Goal: Task Accomplishment & Management: Manage account settings

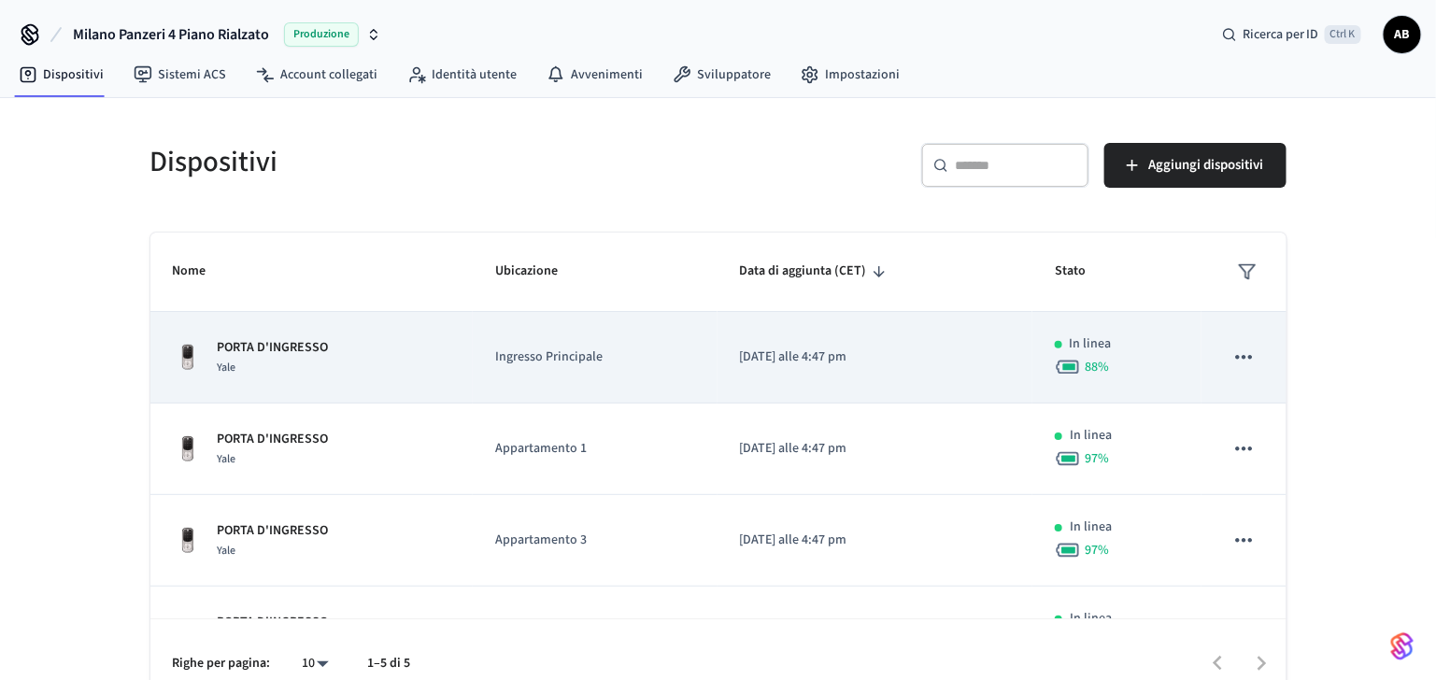
click at [229, 335] on td "PORTA D'INGRESSO Yale" at bounding box center [311, 358] width 322 height 92
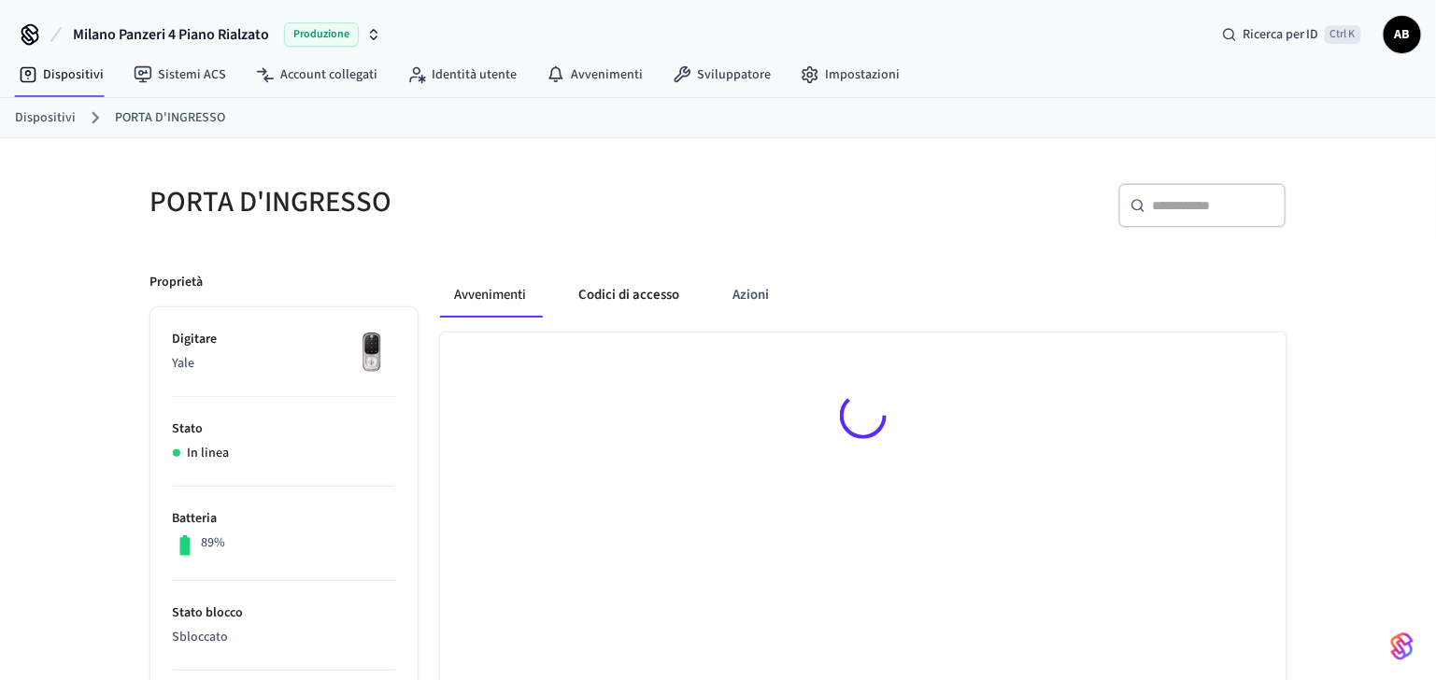
drag, startPoint x: 613, startPoint y: 292, endPoint x: 621, endPoint y: 305, distance: 14.8
click at [613, 296] on button "Codici di accesso" at bounding box center [629, 295] width 131 height 45
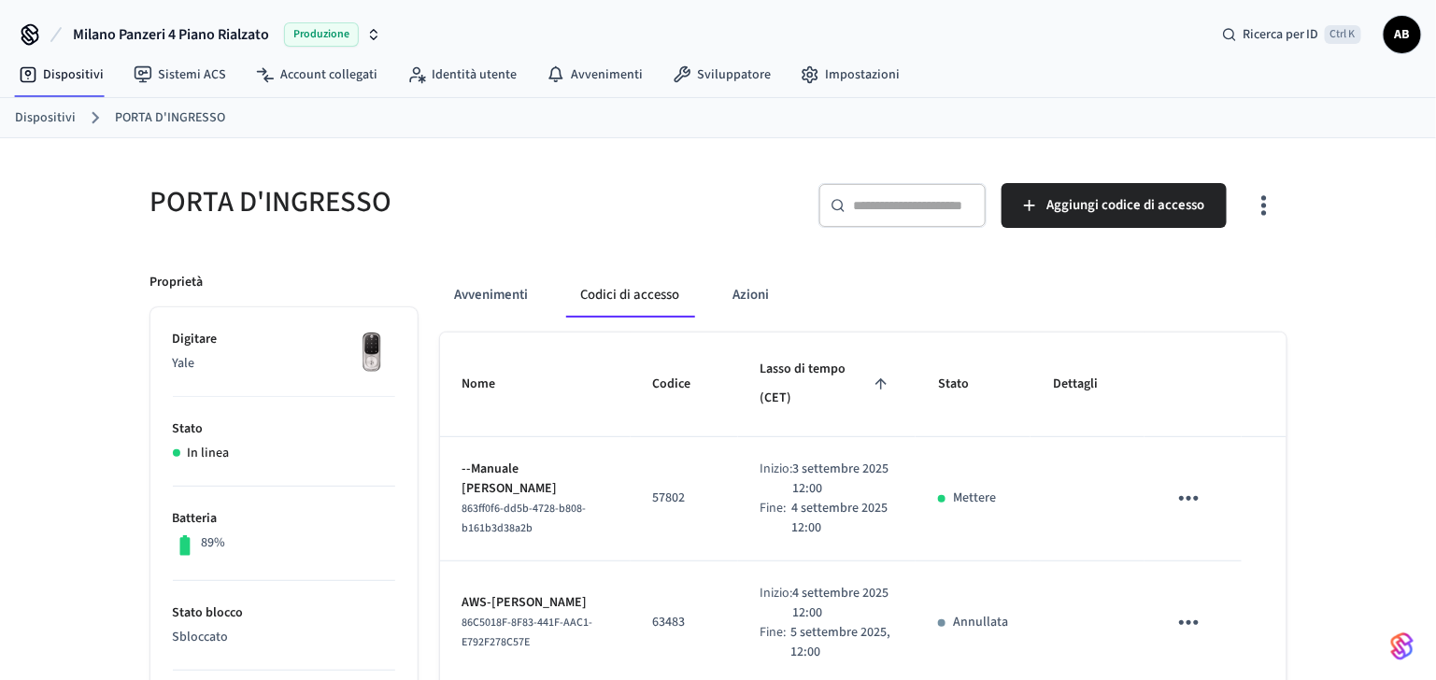
click at [916, 205] on input "text" at bounding box center [913, 205] width 121 height 19
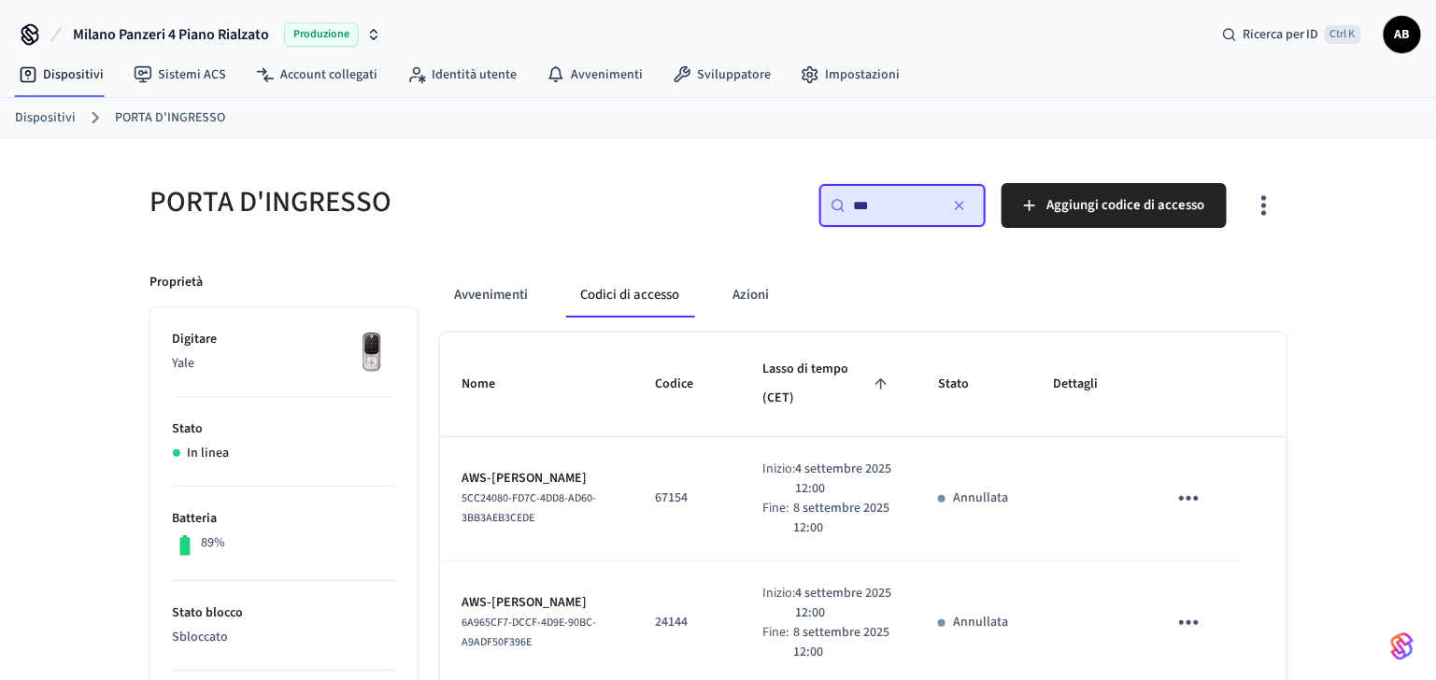
type input "***"
click at [1195, 489] on icon "tavolo appiccicoso" at bounding box center [1189, 498] width 29 height 29
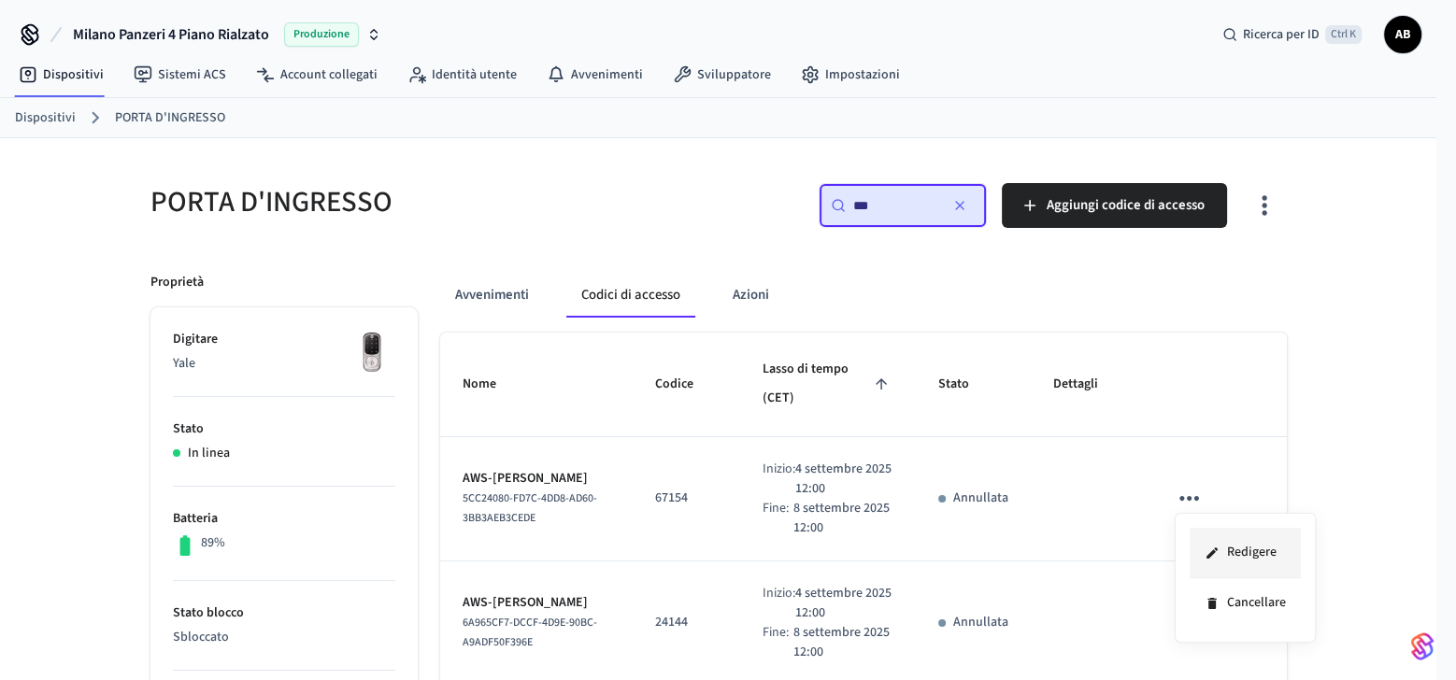
click at [1215, 546] on icon at bounding box center [1211, 553] width 15 height 15
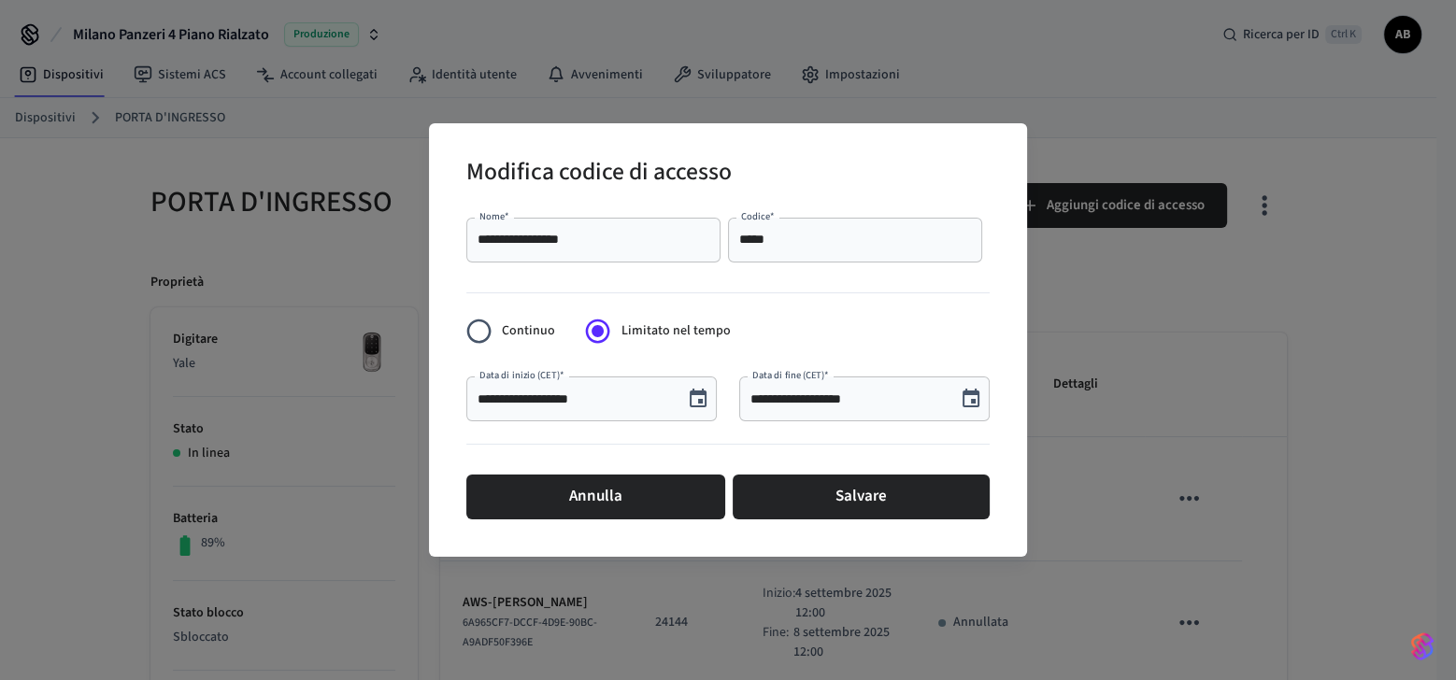
click at [699, 395] on icon "Scegli la data, la data selezionata è il 4 settembre 2025" at bounding box center [698, 399] width 22 height 22
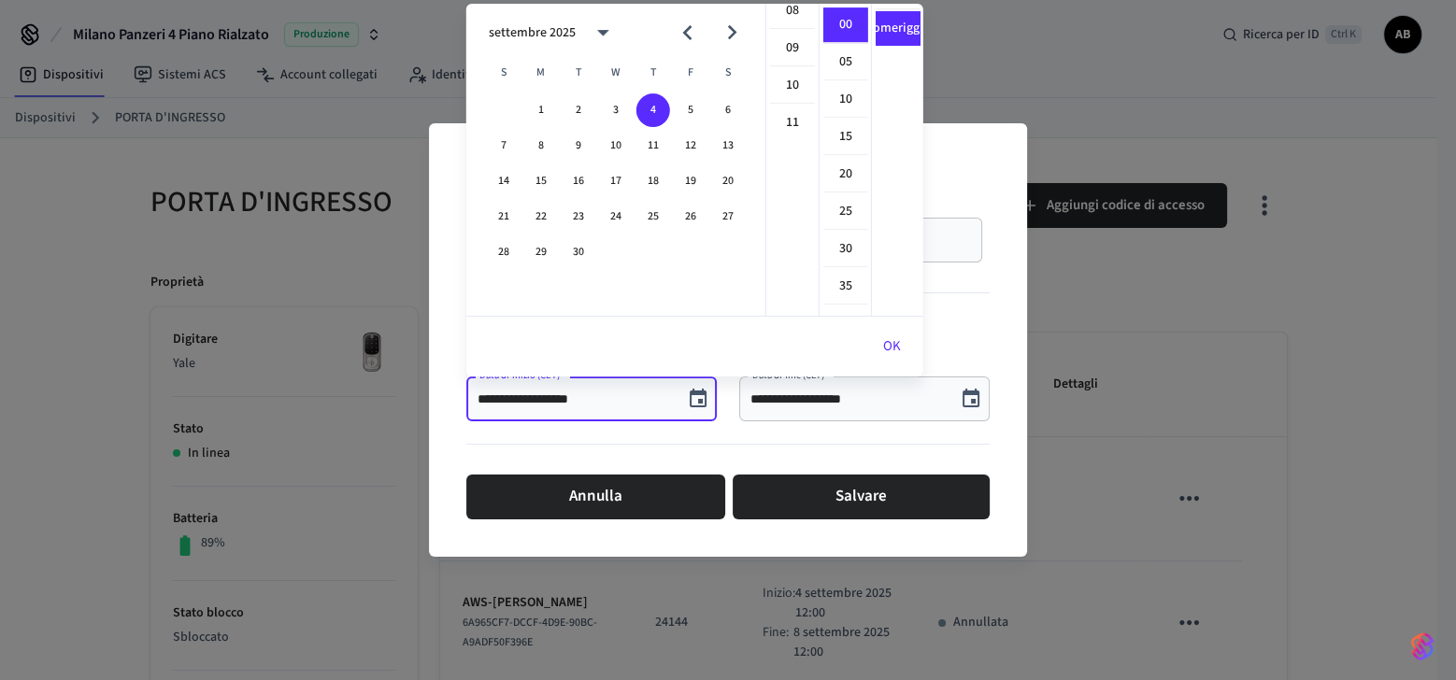
scroll to position [281, 0]
click at [794, 108] on font "10" at bounding box center [792, 117] width 13 height 20
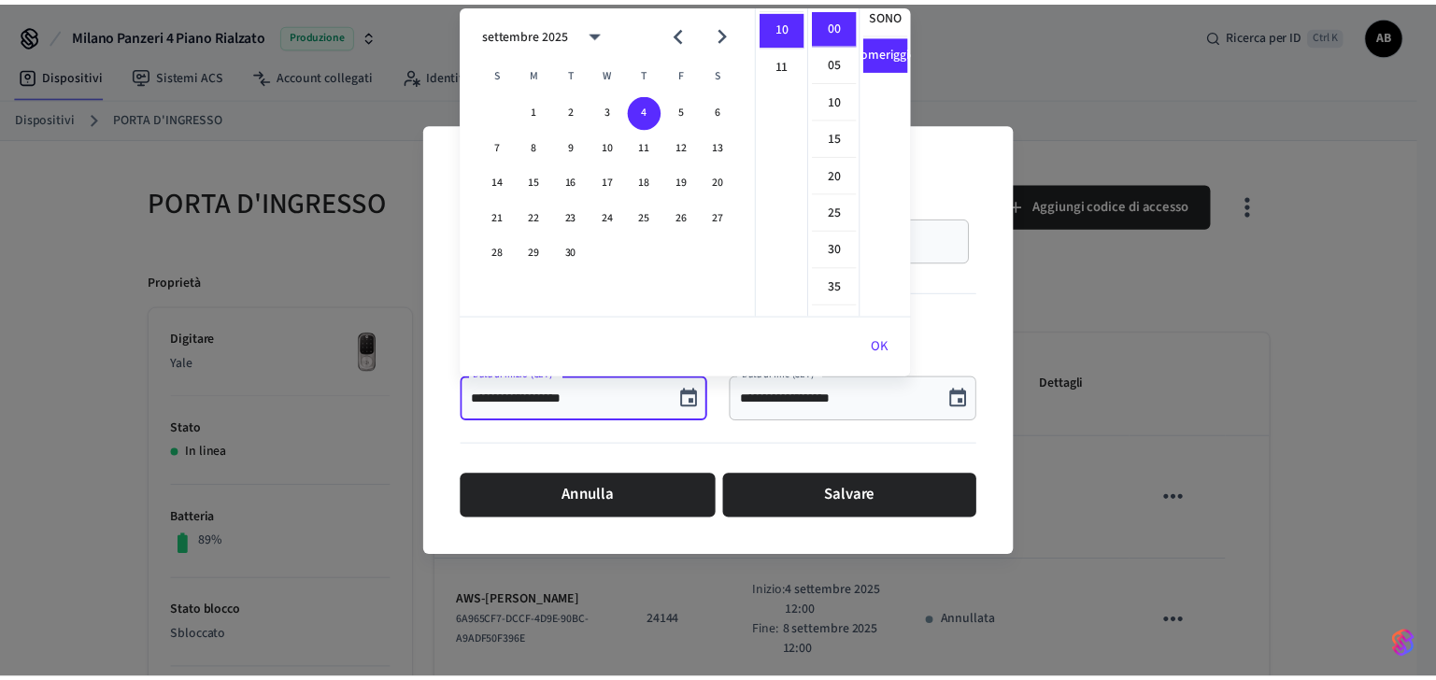
scroll to position [0, 0]
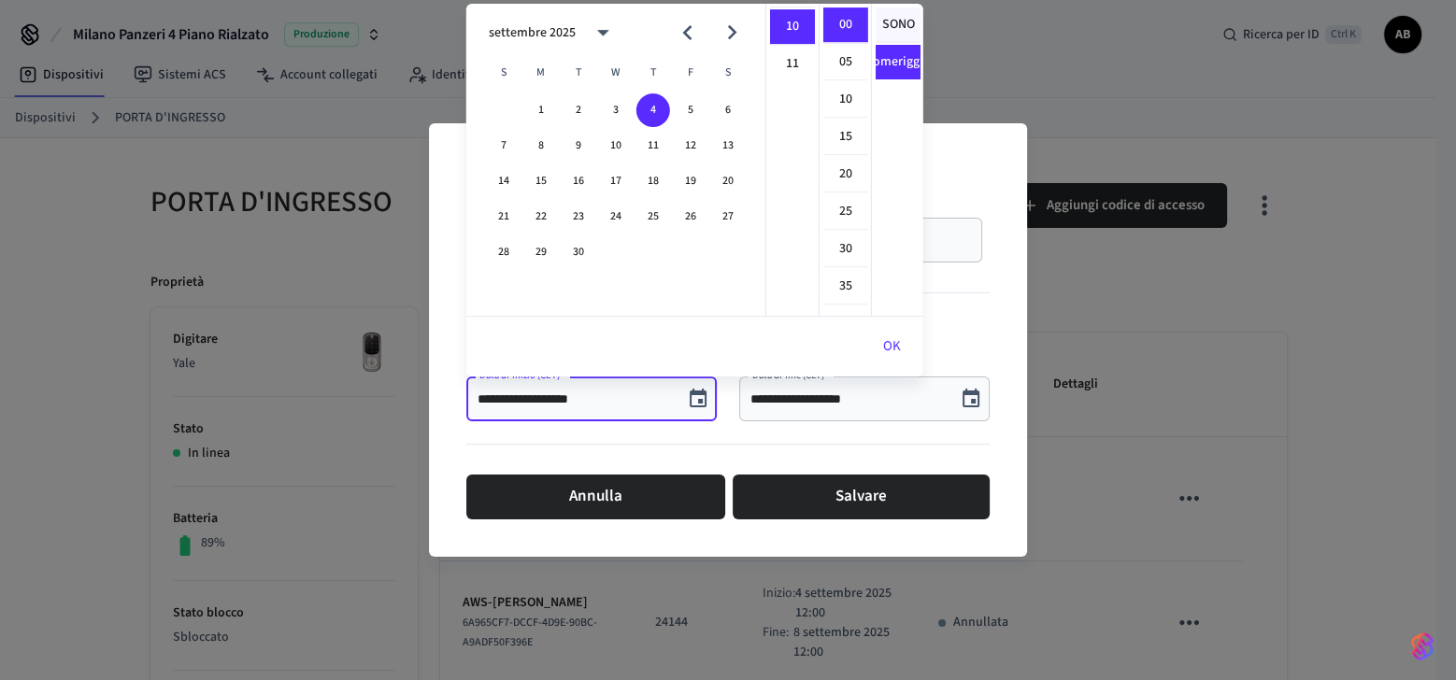
click at [893, 23] on font "SONO" at bounding box center [897, 25] width 33 height 20
type input "**********"
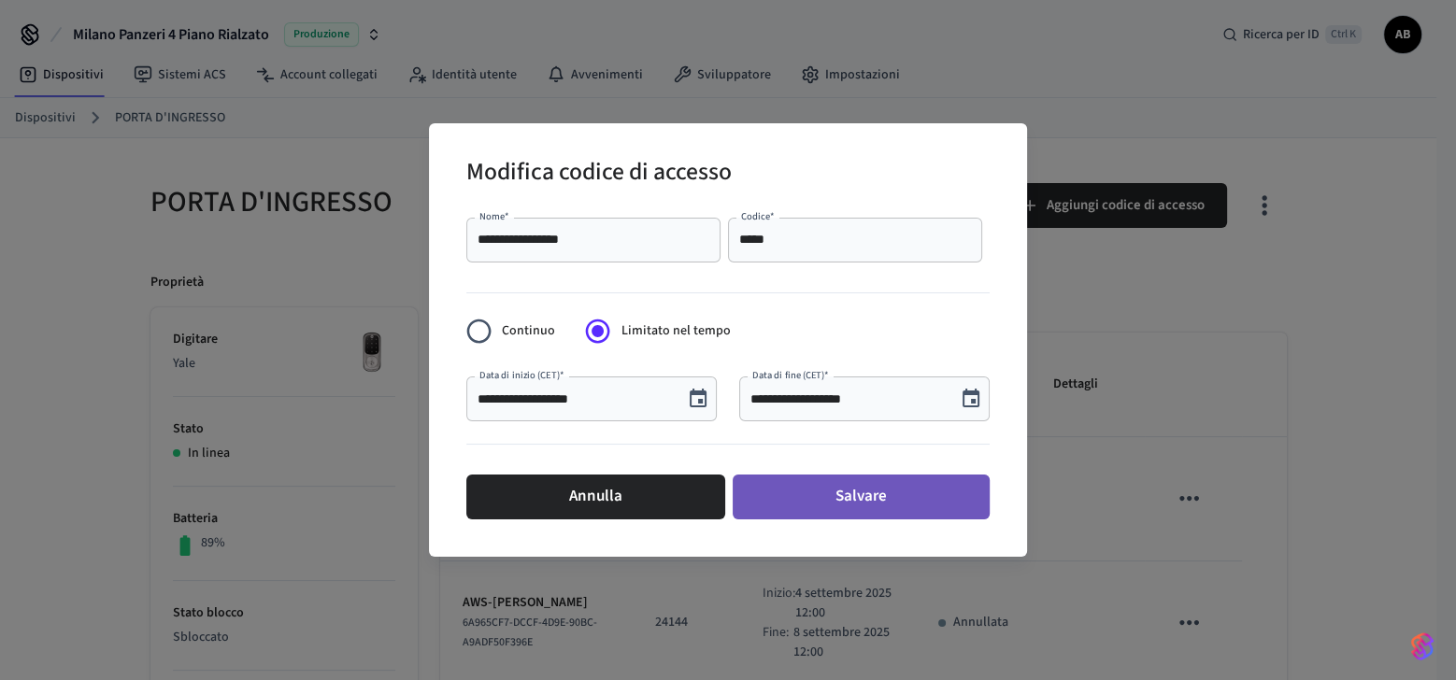
click at [872, 501] on font "Salvare" at bounding box center [860, 497] width 51 height 28
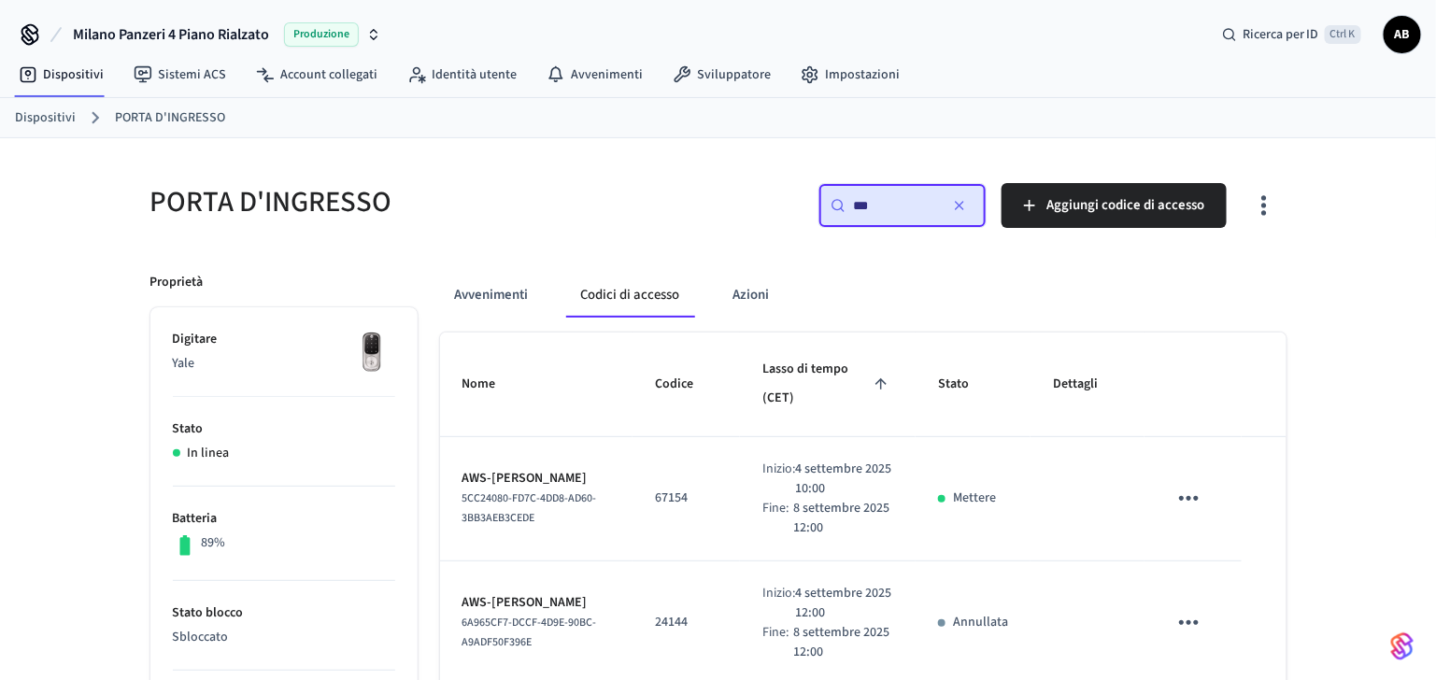
click at [632, 293] on button "Codici di accesso" at bounding box center [630, 295] width 129 height 45
click at [498, 293] on font "Avvenimenti" at bounding box center [492, 295] width 74 height 17
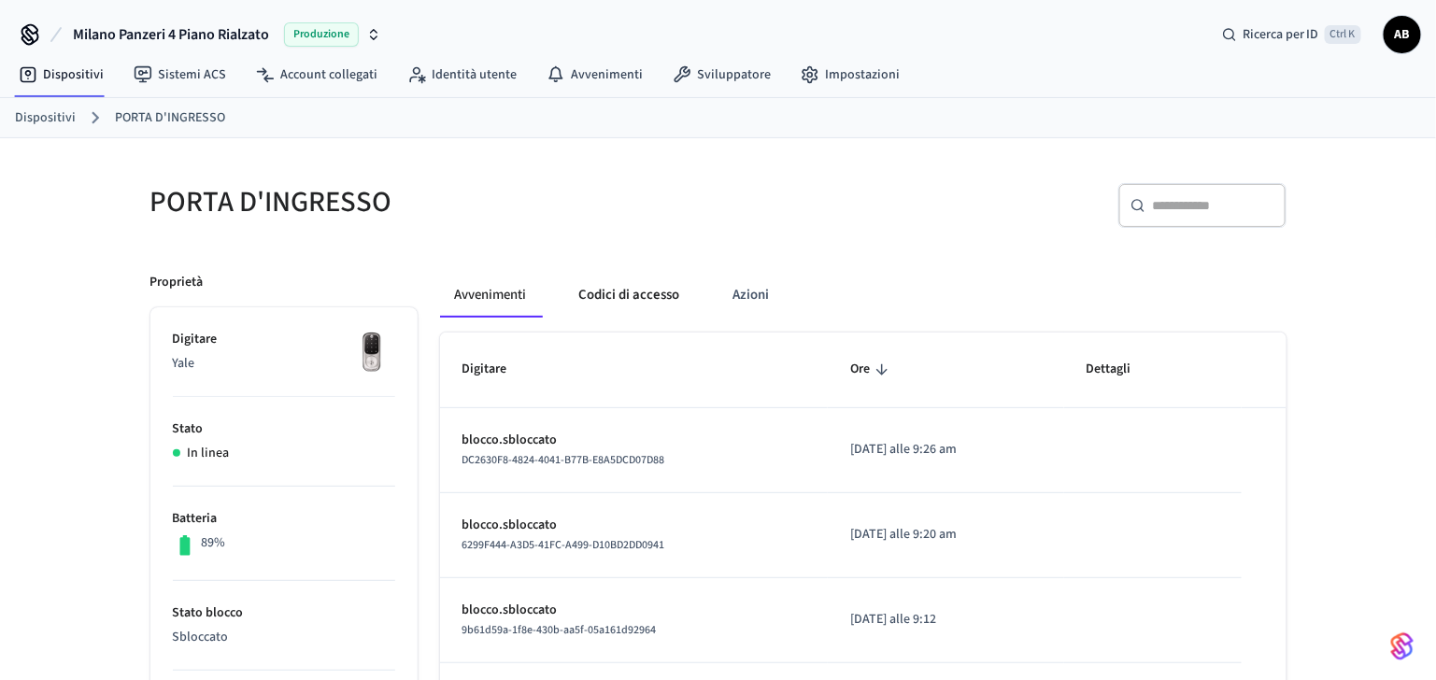
click at [592, 293] on button "Codici di accesso" at bounding box center [629, 295] width 131 height 45
